Goal: Check status: Check status

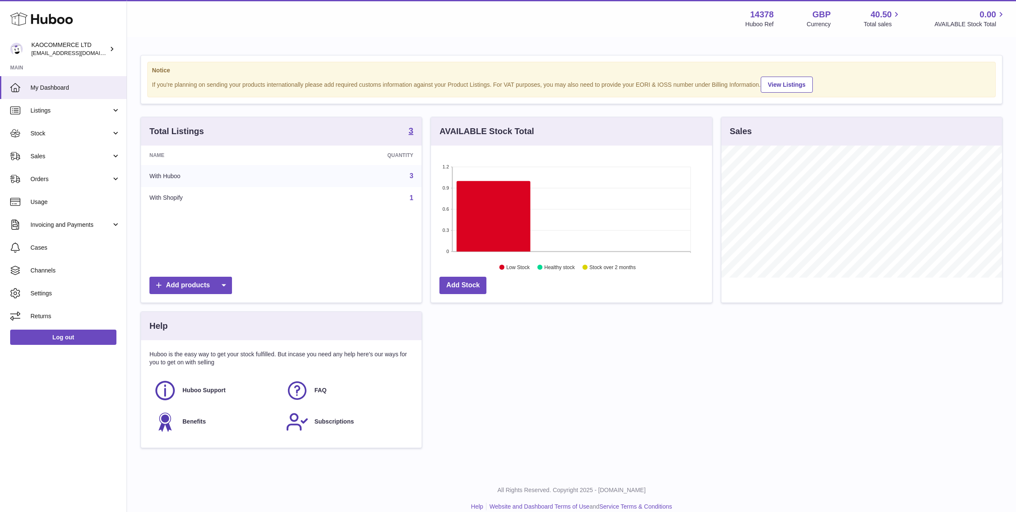
scroll to position [132, 281]
click at [116, 153] on link "Sales" at bounding box center [63, 156] width 127 height 23
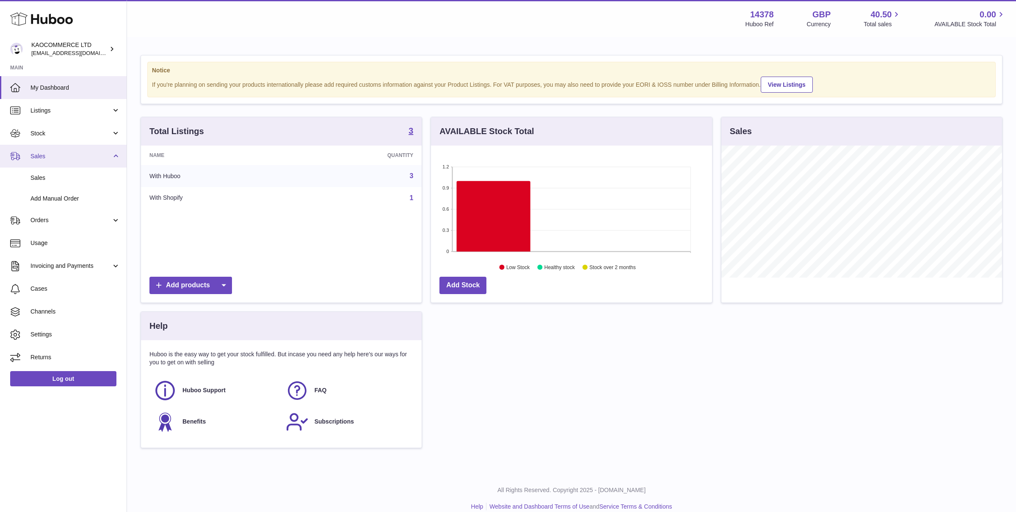
click at [116, 153] on link "Sales" at bounding box center [63, 156] width 127 height 23
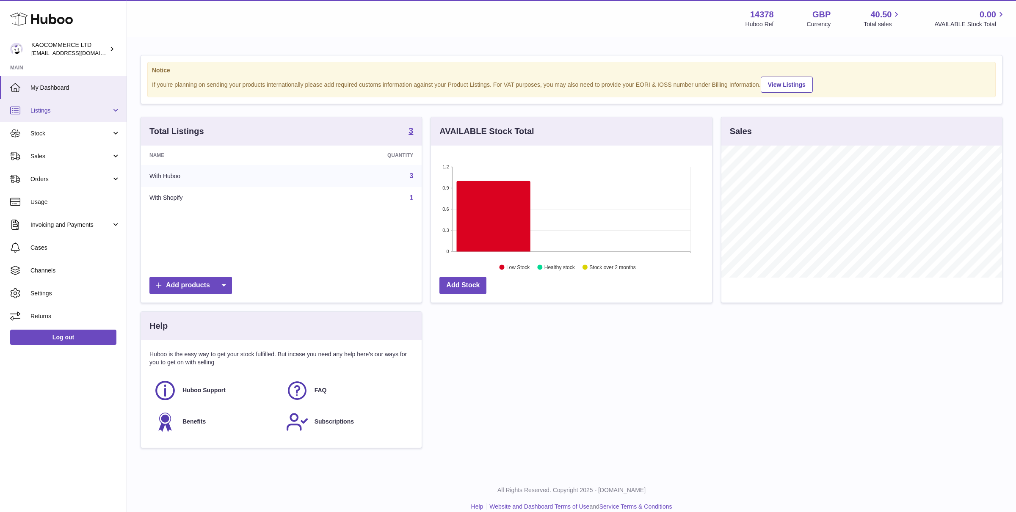
click at [116, 107] on link "Listings" at bounding box center [63, 110] width 127 height 23
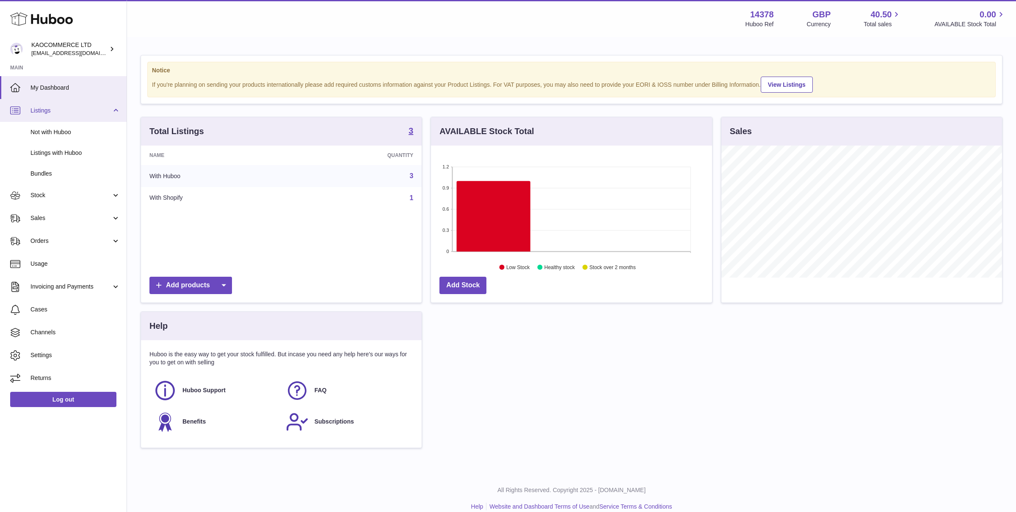
click at [116, 108] on link "Listings" at bounding box center [63, 110] width 127 height 23
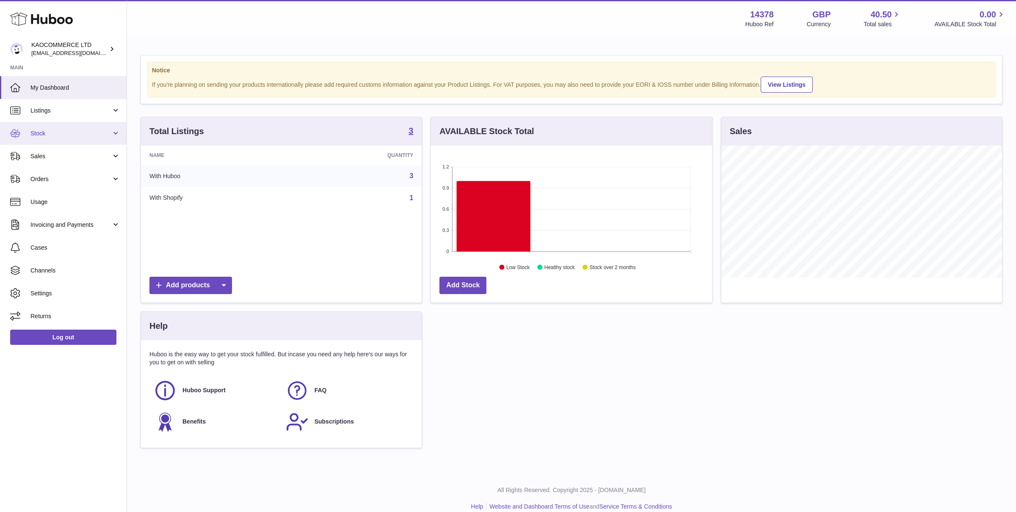
click at [117, 132] on link "Stock" at bounding box center [63, 133] width 127 height 23
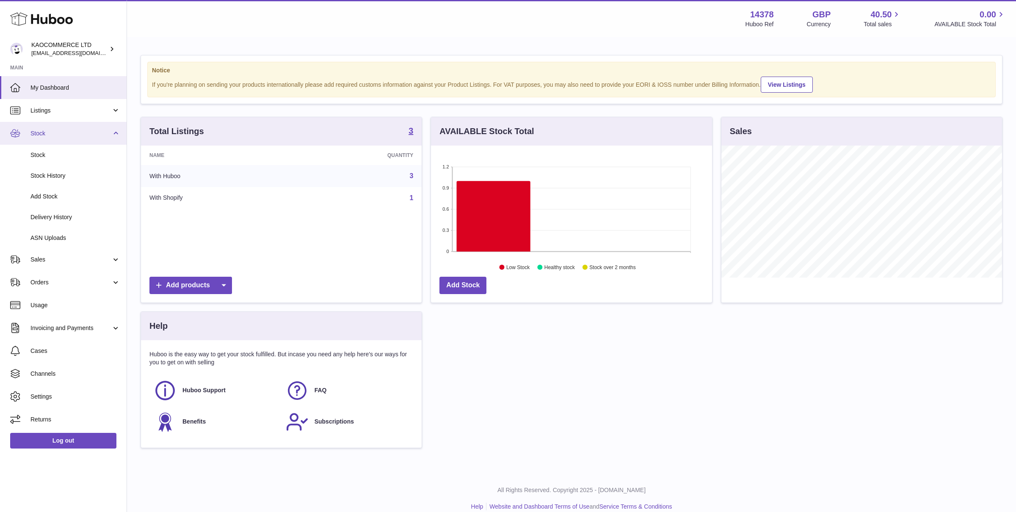
click at [117, 133] on link "Stock" at bounding box center [63, 133] width 127 height 23
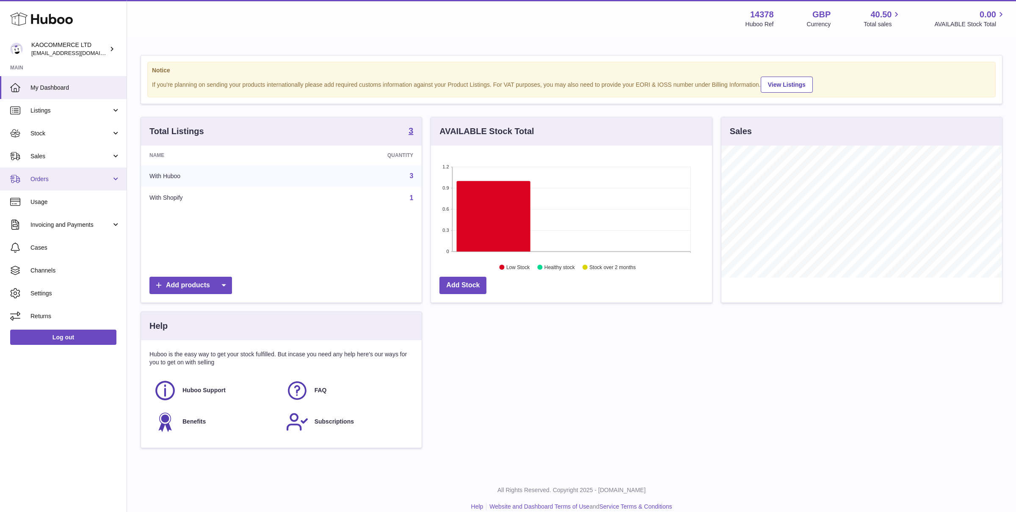
click at [101, 178] on span "Orders" at bounding box center [70, 179] width 81 height 8
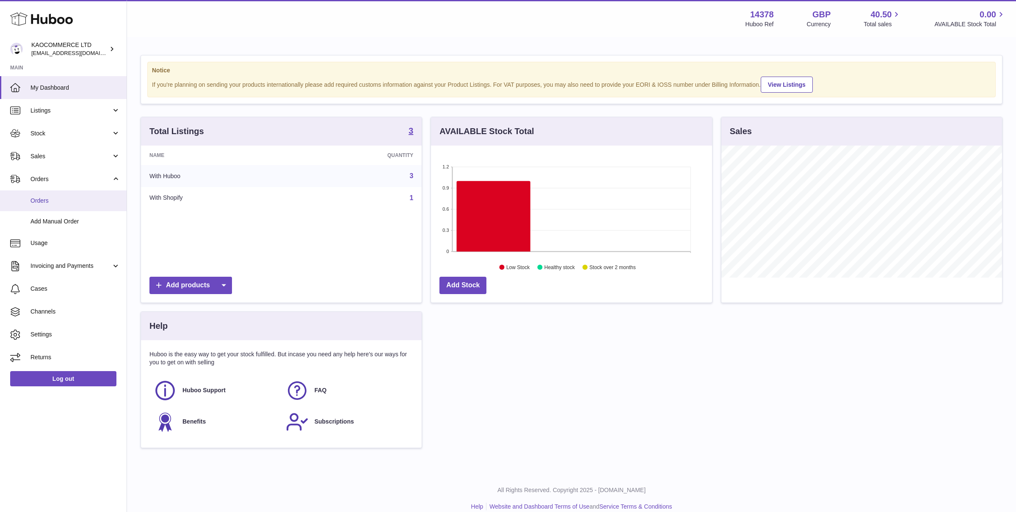
click at [48, 198] on span "Orders" at bounding box center [75, 201] width 90 height 8
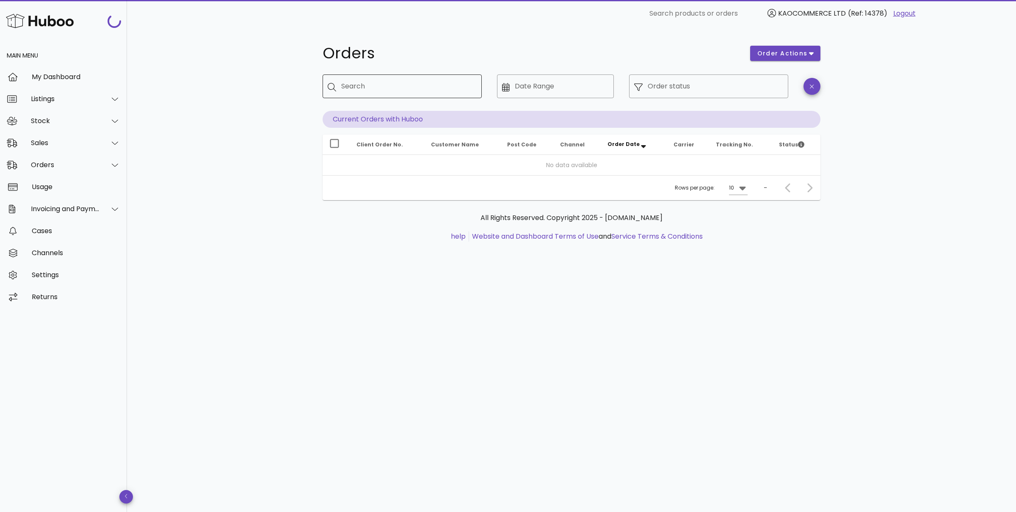
click at [397, 91] on input "Search" at bounding box center [408, 87] width 134 height 14
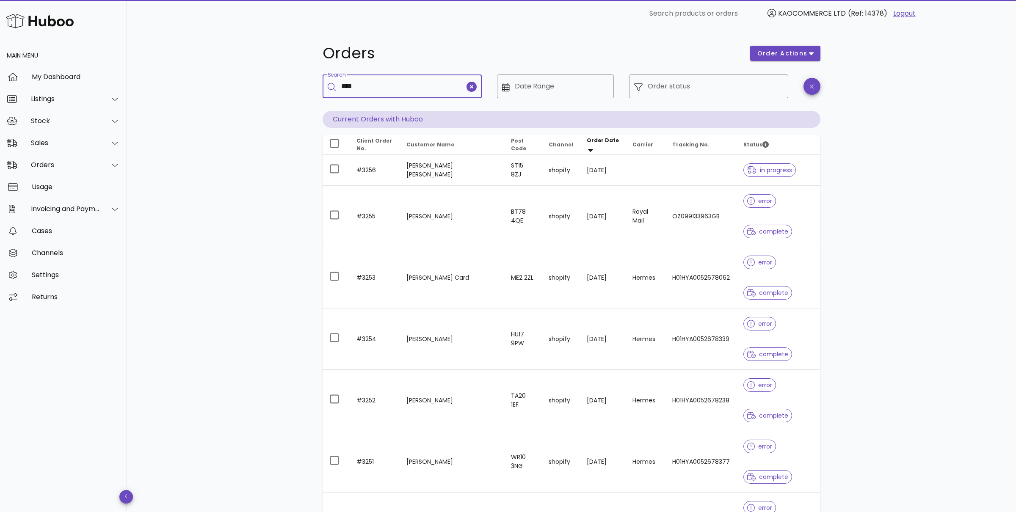
type input "****"
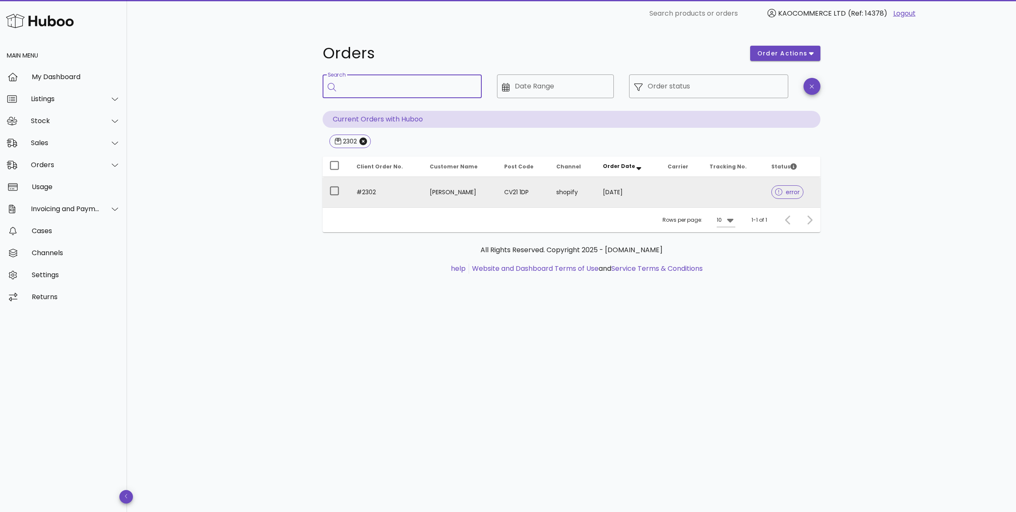
click at [416, 189] on td "#2302" at bounding box center [386, 192] width 73 height 30
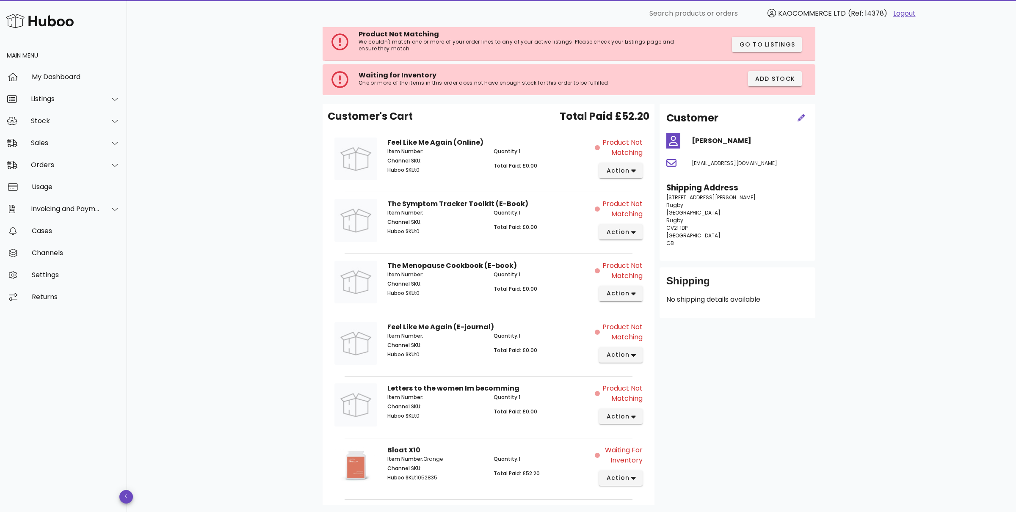
scroll to position [112, 0]
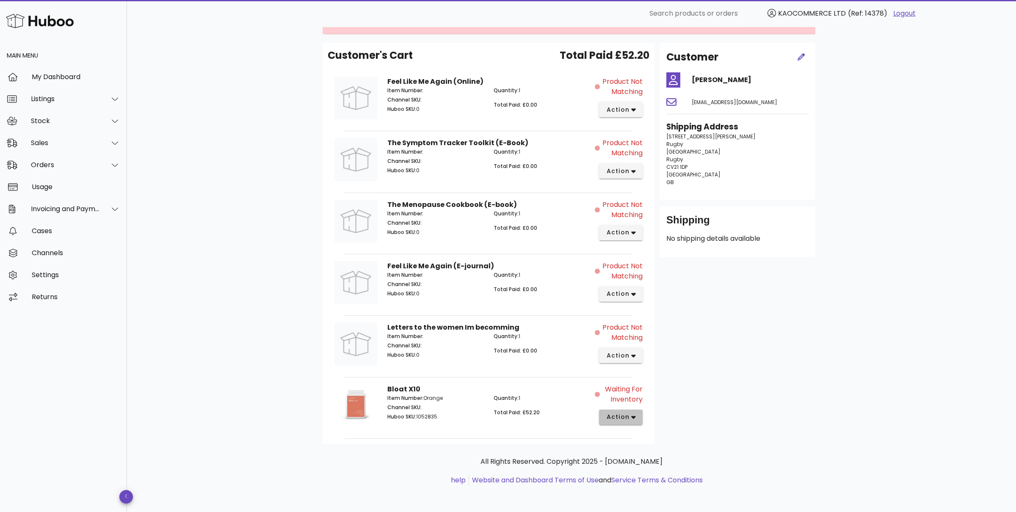
click at [633, 417] on icon "button" at bounding box center [633, 417] width 5 height 3
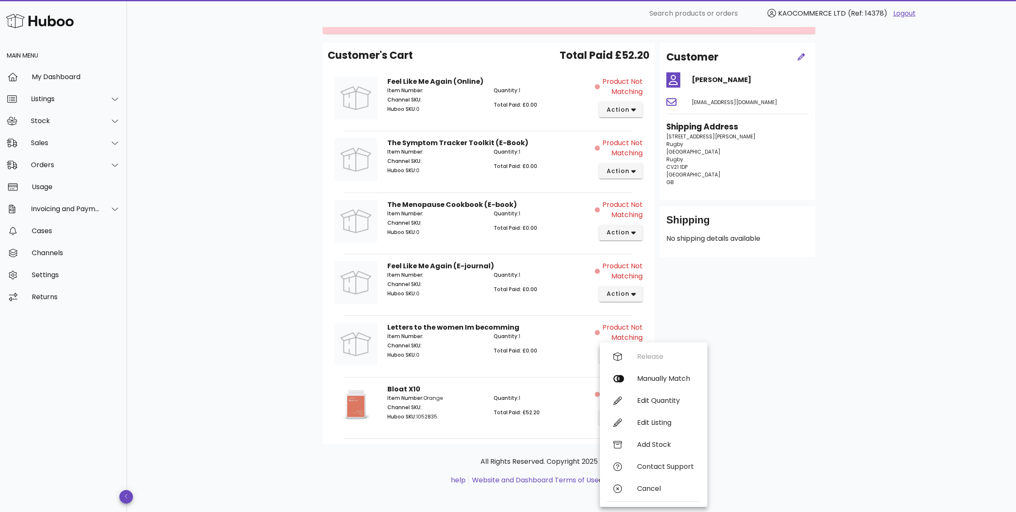
click at [750, 417] on div "Customer [PERSON_NAME] [EMAIL_ADDRESS][DOMAIN_NAME] Shipping Address [STREET_AD…" at bounding box center [737, 243] width 166 height 401
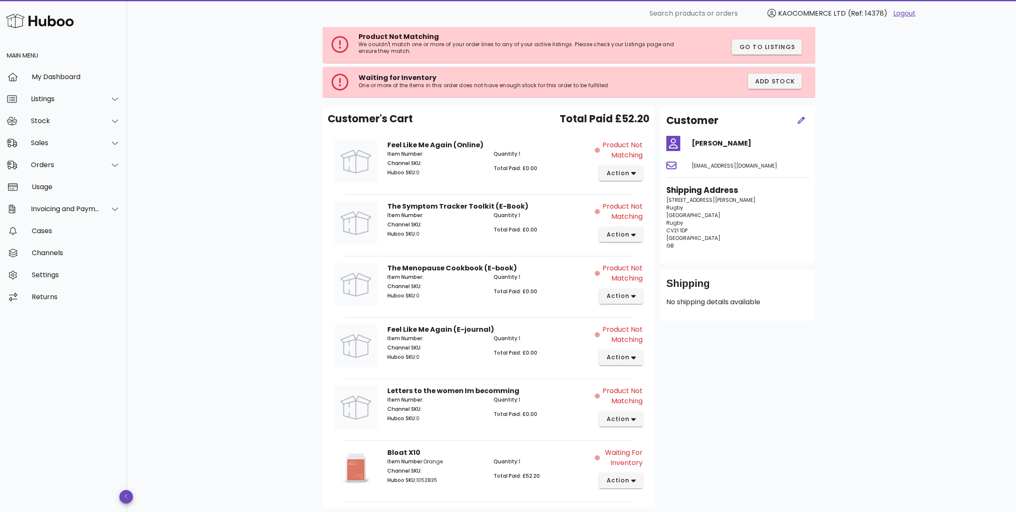
scroll to position [0, 0]
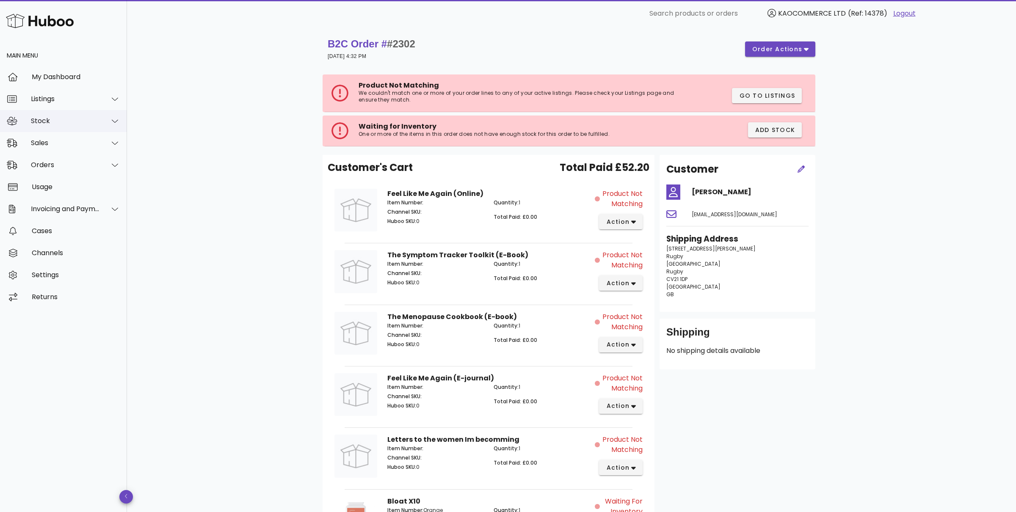
click at [92, 119] on div "Stock" at bounding box center [65, 121] width 69 height 8
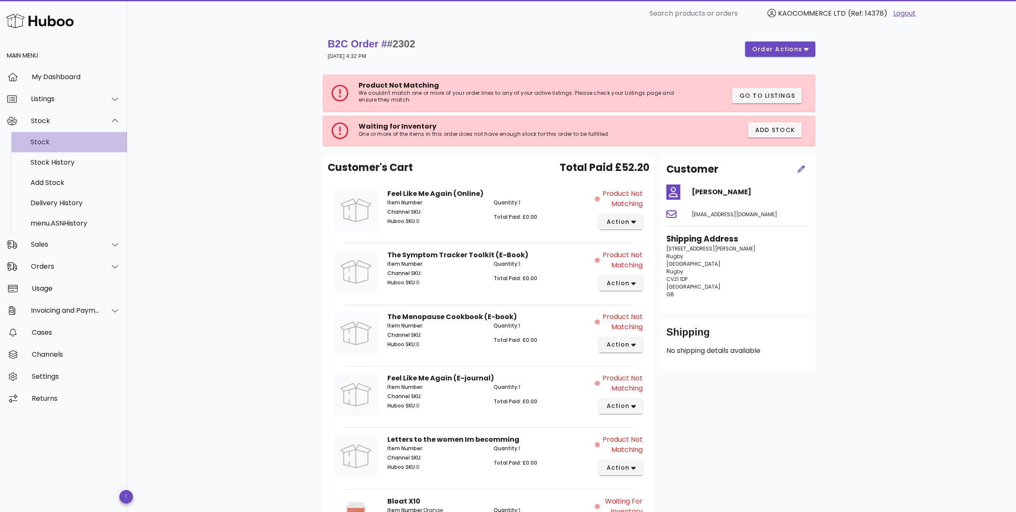
click at [47, 141] on div "Stock" at bounding box center [75, 142] width 90 height 8
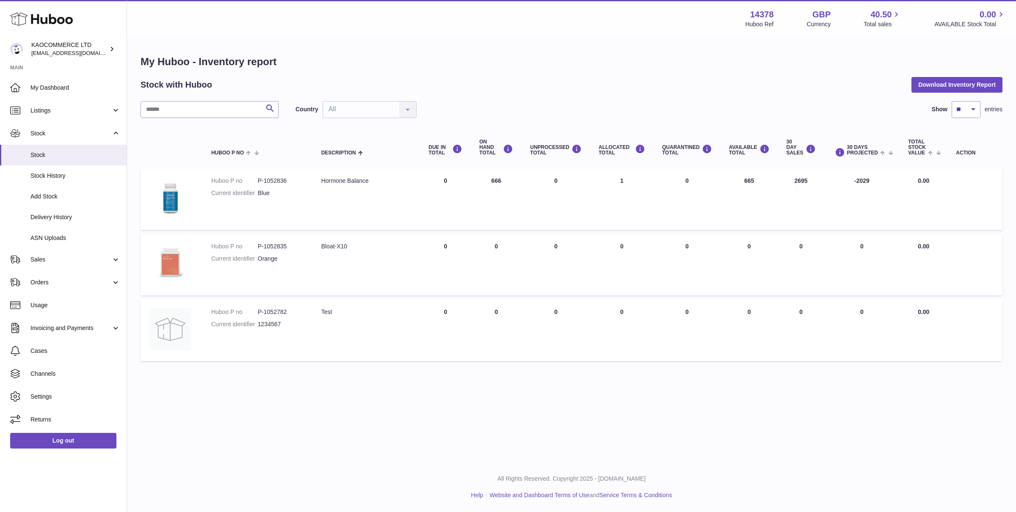
click at [417, 419] on div "Menu Huboo 14378 Huboo Ref GBP Currency 40.50 Total sales 0.00 AVAILABLE Stock …" at bounding box center [571, 231] width 889 height 462
